Goal: Task Accomplishment & Management: Manage account settings

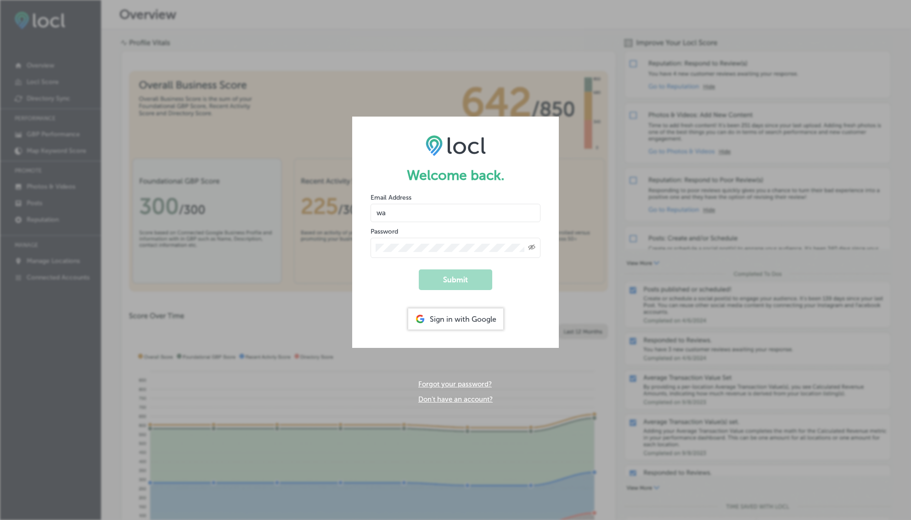
type input "w"
click at [463, 283] on button "Submit" at bounding box center [455, 280] width 73 height 21
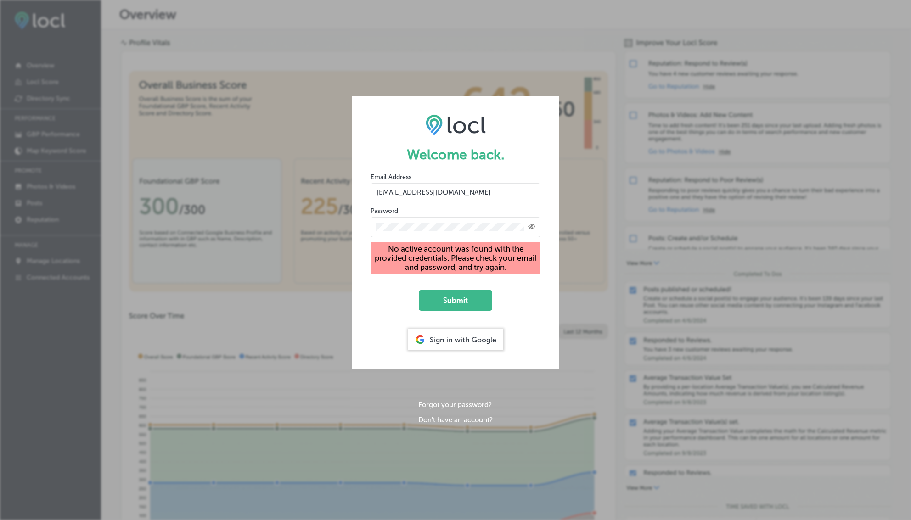
click at [531, 226] on icon "Toggle password visibility" at bounding box center [531, 227] width 7 height 6
click at [454, 201] on input "[EMAIL_ADDRESS][DOMAIN_NAME]" at bounding box center [456, 192] width 170 height 18
click at [428, 192] on input "[EMAIL_ADDRESS][DOMAIN_NAME]" at bounding box center [456, 192] width 170 height 18
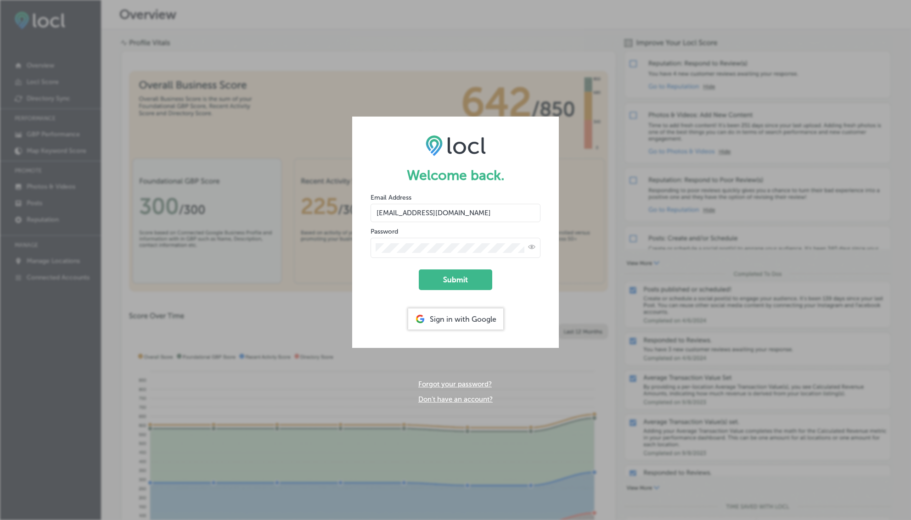
type input "[EMAIL_ADDRESS][DOMAIN_NAME]"
click at [419, 270] on button "Submit" at bounding box center [455, 280] width 73 height 21
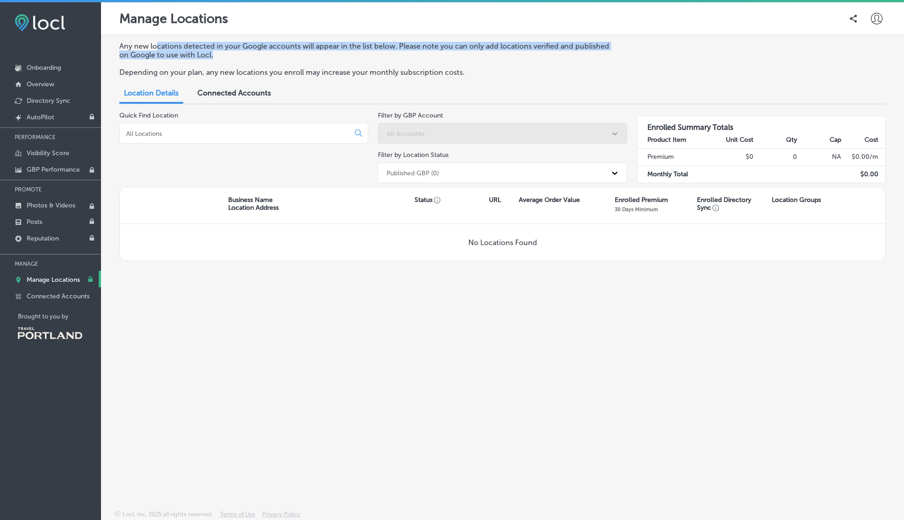
drag, startPoint x: 161, startPoint y: 43, endPoint x: 233, endPoint y: 52, distance: 73.2
click at [233, 52] on p "Any new locations detected in your Google accounts will appear in the list belo…" at bounding box center [368, 50] width 498 height 17
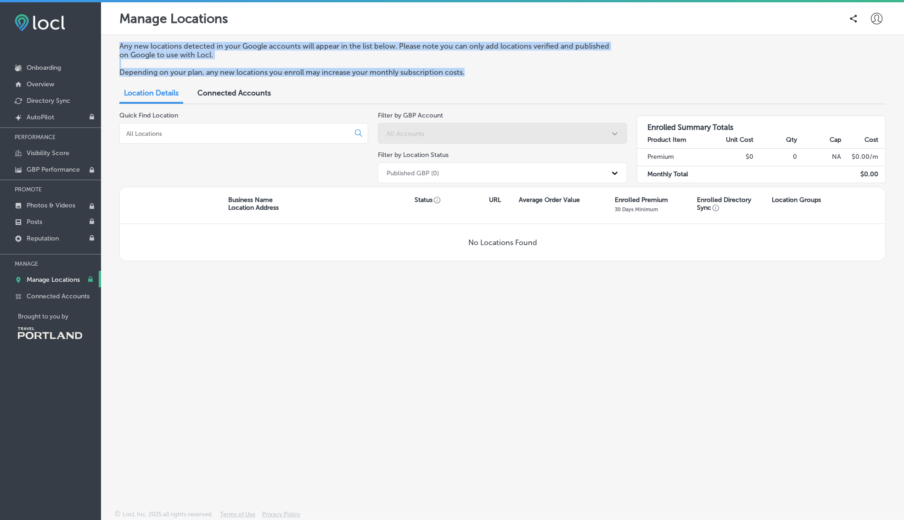
drag, startPoint x: 138, startPoint y: 79, endPoint x: 230, endPoint y: 64, distance: 92.6
click at [230, 64] on div "Any new locations detected in your Google accounts will appear in the list belo…" at bounding box center [502, 63] width 767 height 42
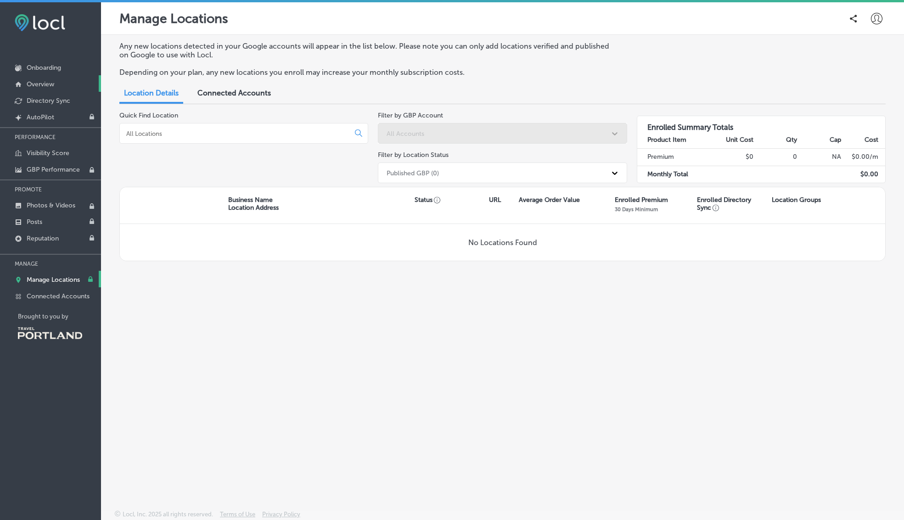
click at [41, 86] on p "Overview" at bounding box center [41, 84] width 28 height 8
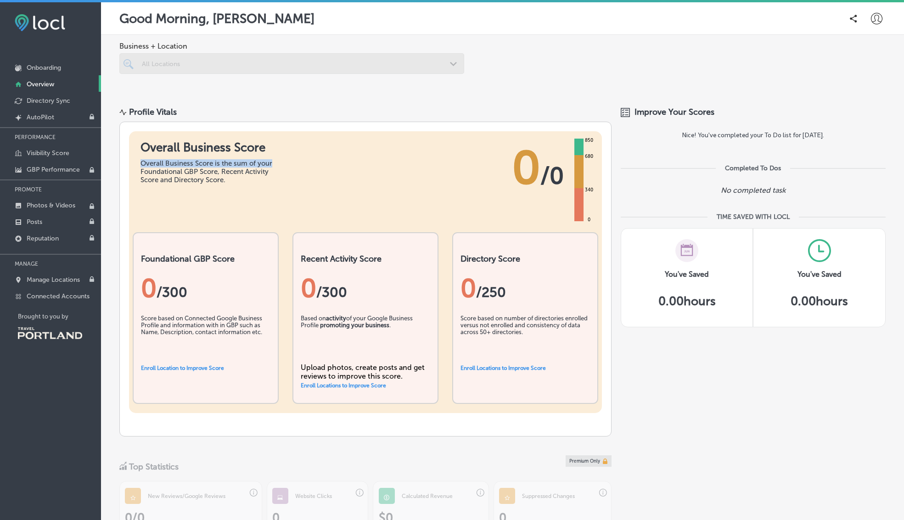
drag, startPoint x: 140, startPoint y: 163, endPoint x: 273, endPoint y: 165, distance: 133.2
click at [273, 165] on div "Overall Business Score Overall Business Score is the sum of your Foundational G…" at bounding box center [365, 172] width 473 height 83
click at [273, 165] on div "Overall Business Score is the sum of your Foundational GBP Score, Recent Activi…" at bounding box center [210, 171] width 138 height 25
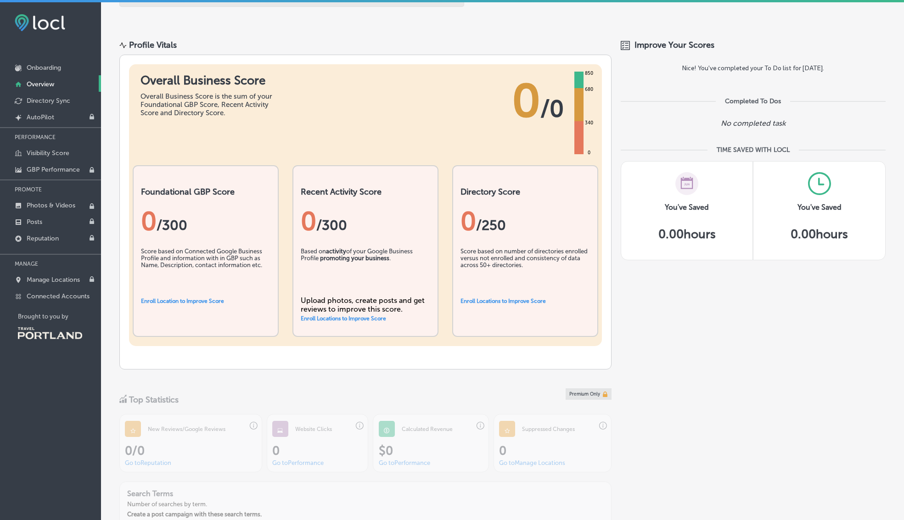
scroll to position [77, 0]
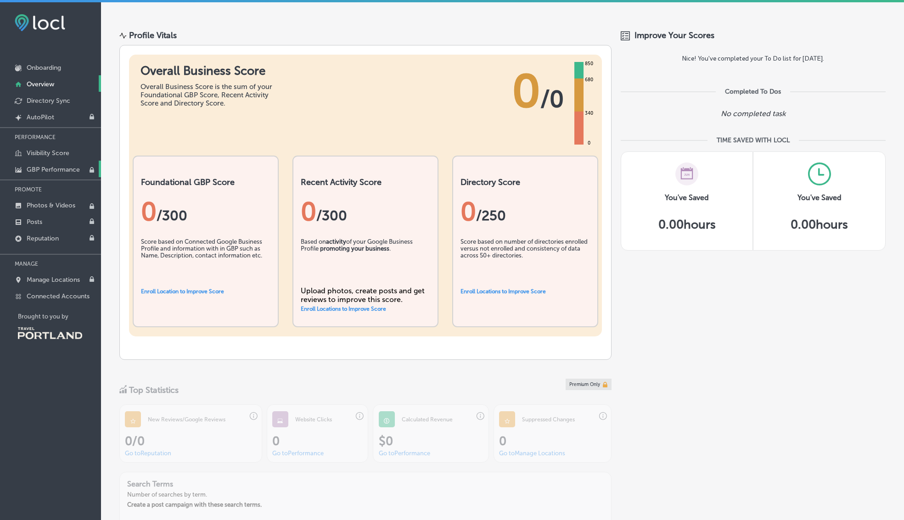
click at [38, 171] on p "GBP Performance" at bounding box center [53, 170] width 53 height 8
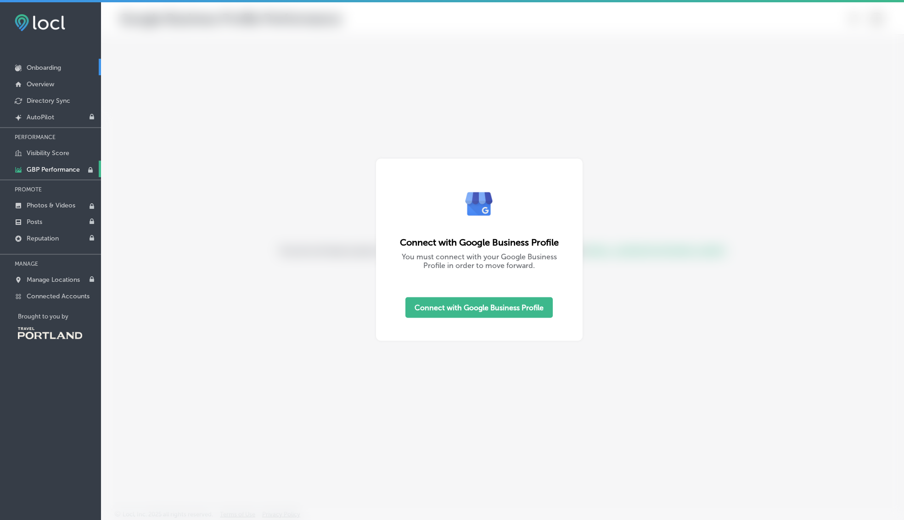
click at [61, 68] on p "Onboarding" at bounding box center [44, 68] width 34 height 8
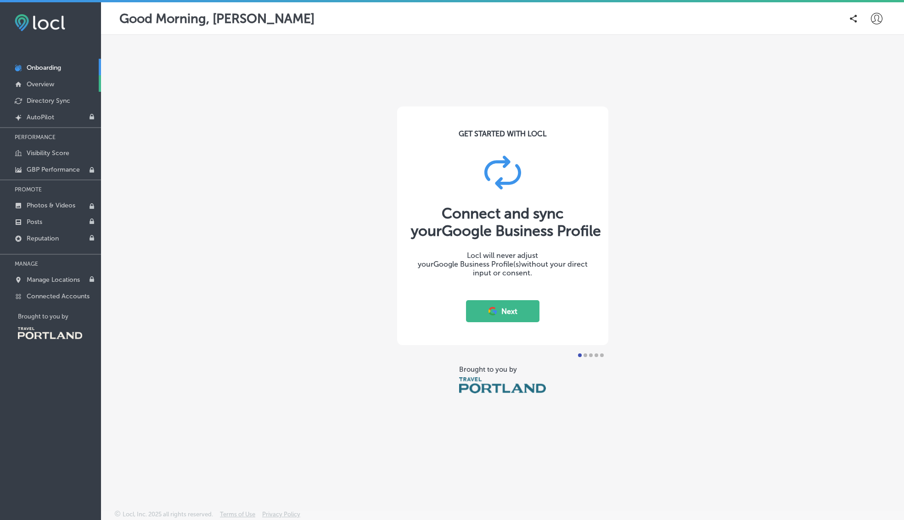
click at [45, 85] on p "Overview" at bounding box center [41, 84] width 28 height 8
